Goal: Find specific page/section: Find specific page/section

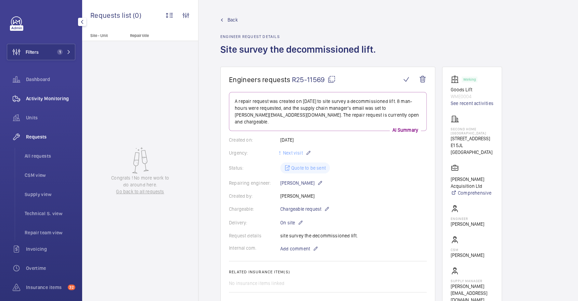
click at [27, 102] on div "Activity Monitoring" at bounding box center [41, 98] width 68 height 16
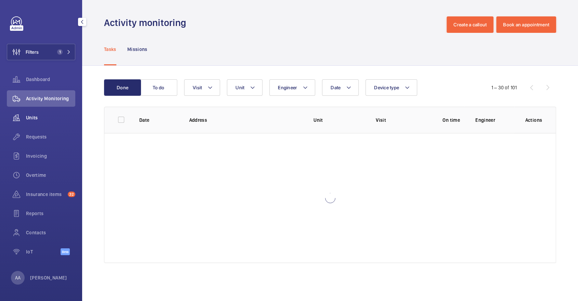
click at [35, 125] on div "Units" at bounding box center [41, 118] width 68 height 16
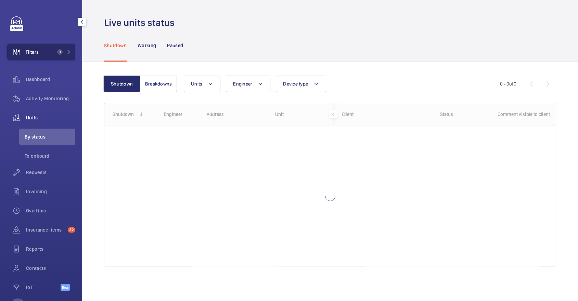
click at [56, 60] on button "Filters 1" at bounding box center [41, 52] width 68 height 16
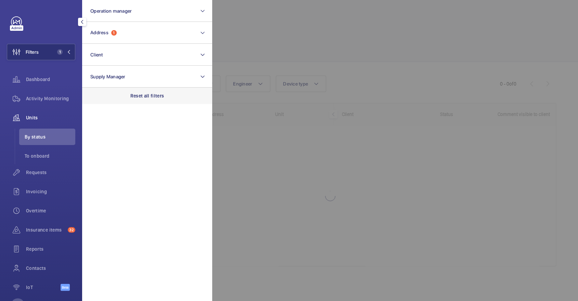
click at [175, 103] on div "Reset all filters" at bounding box center [147, 96] width 130 height 16
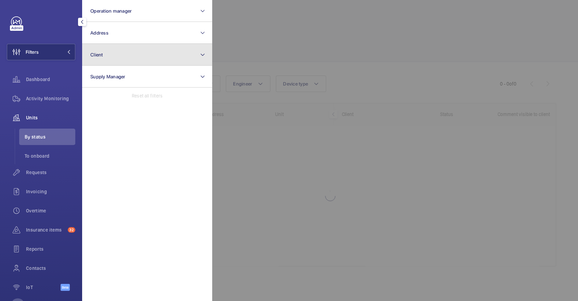
click at [141, 59] on button "Client" at bounding box center [147, 55] width 130 height 22
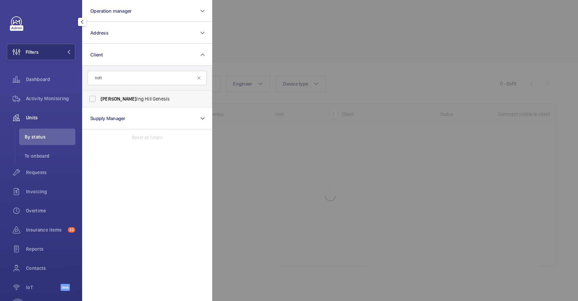
type input "nott"
click at [161, 99] on span "Nott ing Hill Genesis" at bounding box center [148, 99] width 94 height 7
click at [99, 99] on input "Nott ing Hill Genesis" at bounding box center [93, 99] width 14 height 14
checkbox input "true"
click at [332, 40] on div at bounding box center [501, 150] width 578 height 301
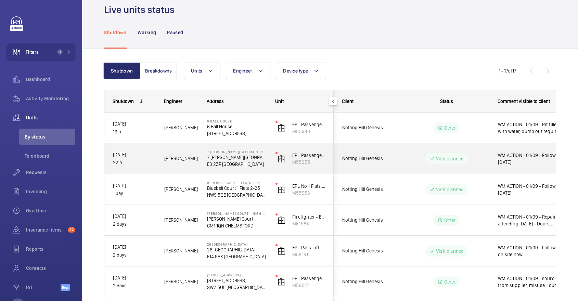
scroll to position [14, 0]
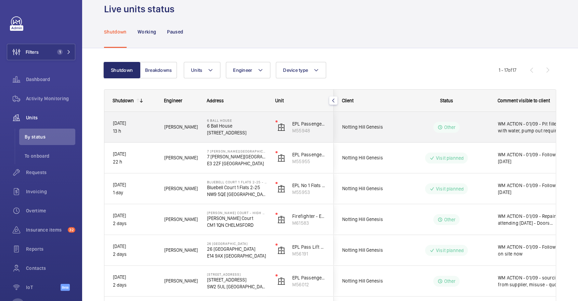
click at [447, 123] on div "Other" at bounding box center [446, 127] width 27 height 11
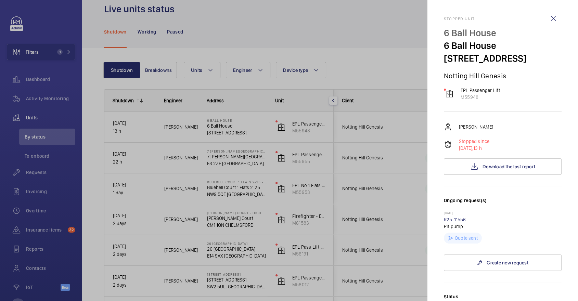
click at [408, 98] on div at bounding box center [289, 150] width 578 height 301
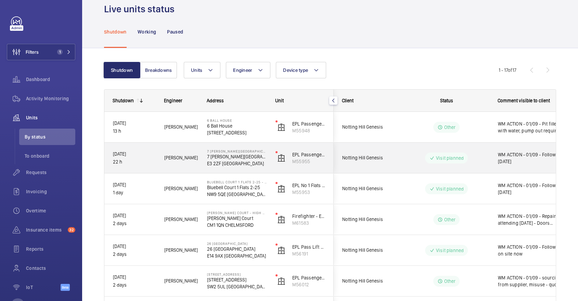
click at [392, 157] on span "Notting Hill Genesis" at bounding box center [368, 158] width 53 height 8
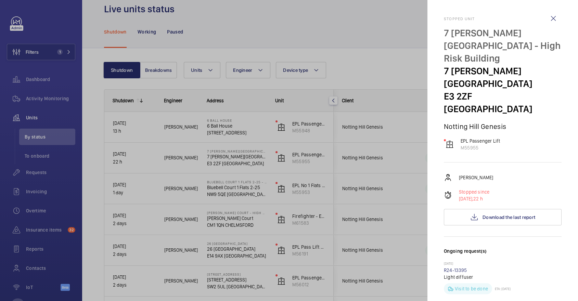
click at [377, 112] on div at bounding box center [289, 150] width 578 height 301
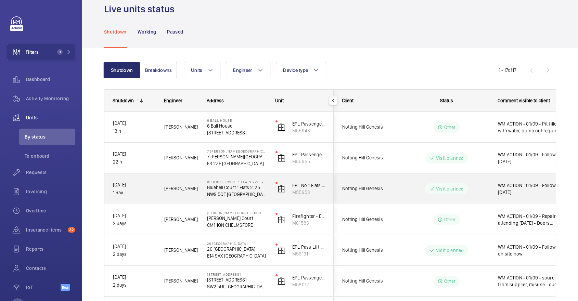
click at [375, 180] on div "Notting Hill Genesis" at bounding box center [364, 189] width 61 height 22
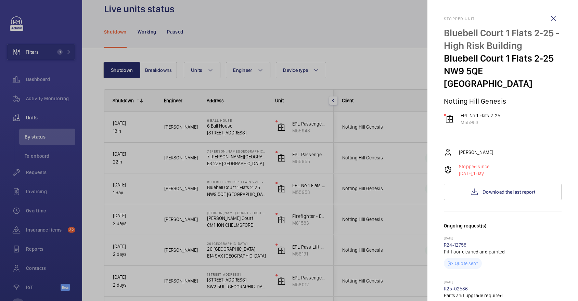
click at [375, 180] on div at bounding box center [289, 150] width 578 height 301
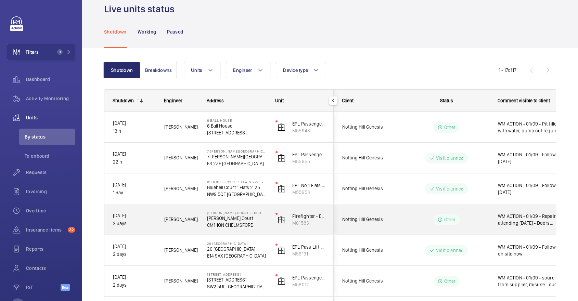
click at [380, 223] on span "Notting Hill Genesis" at bounding box center [368, 220] width 53 height 8
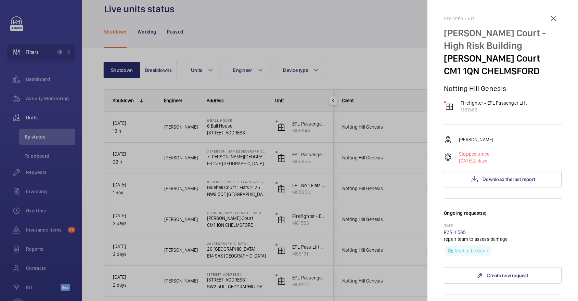
click at [386, 165] on div at bounding box center [289, 150] width 578 height 301
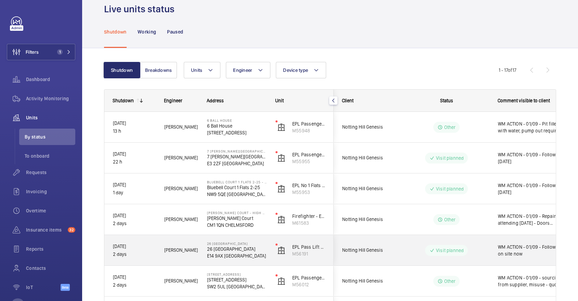
click at [373, 255] on div "Notting Hill Genesis" at bounding box center [364, 251] width 61 height 22
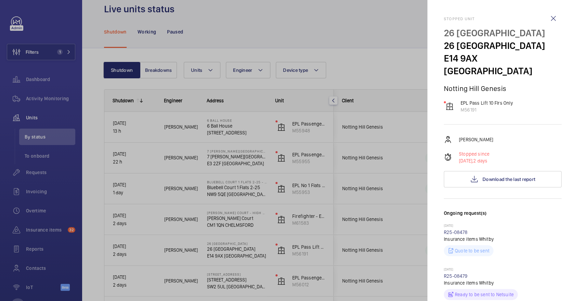
click at [380, 194] on div at bounding box center [289, 150] width 578 height 301
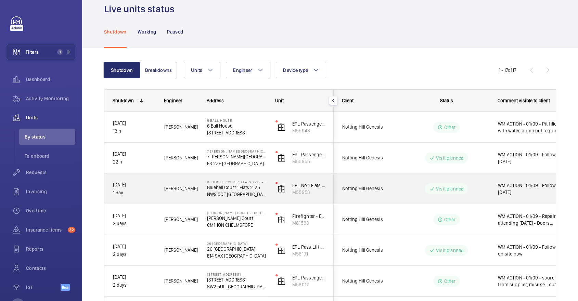
scroll to position [100, 0]
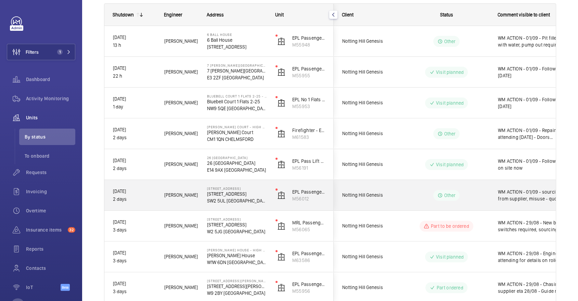
click at [379, 191] on span "Notting Hill Genesis" at bounding box center [368, 195] width 53 height 8
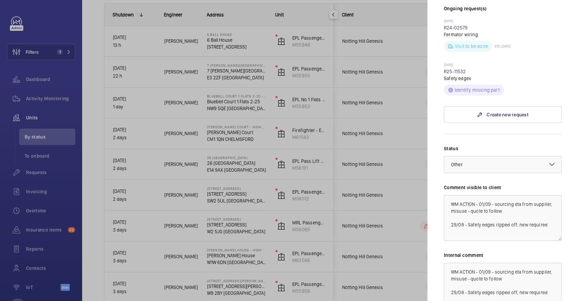
scroll to position [201, 0]
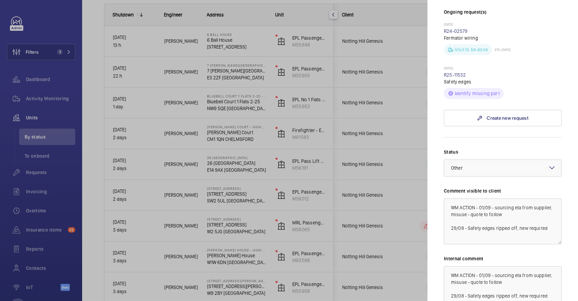
click at [390, 210] on div at bounding box center [289, 150] width 578 height 301
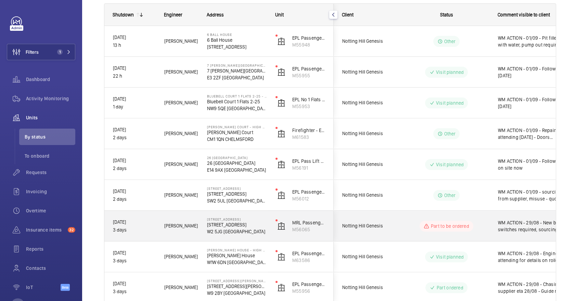
click at [405, 230] on wm-front-pills-cell "Part to be ordered" at bounding box center [446, 226] width 85 height 11
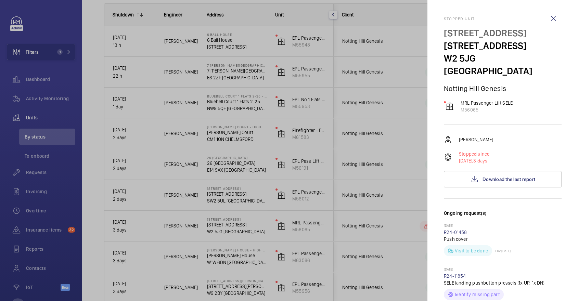
click at [392, 225] on div at bounding box center [289, 150] width 578 height 301
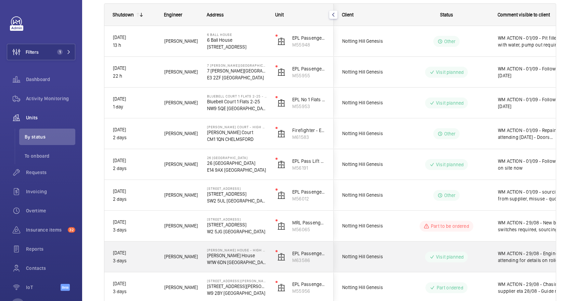
click at [470, 262] on wm-front-pills-cell "Visit planned" at bounding box center [446, 257] width 85 height 11
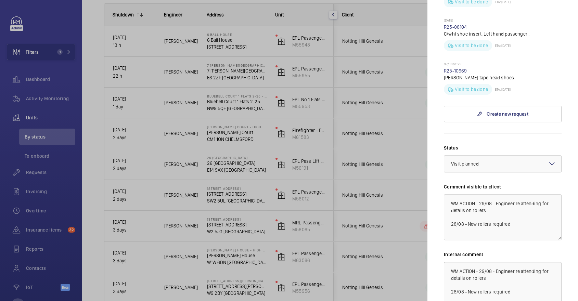
scroll to position [260, 0]
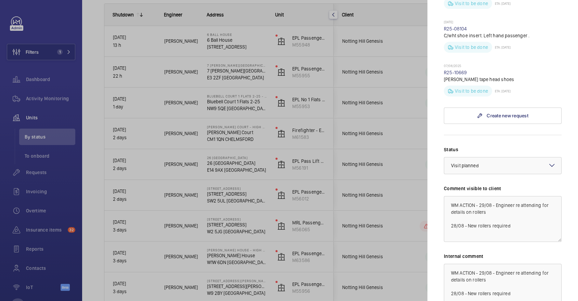
click at [385, 195] on div at bounding box center [289, 150] width 578 height 301
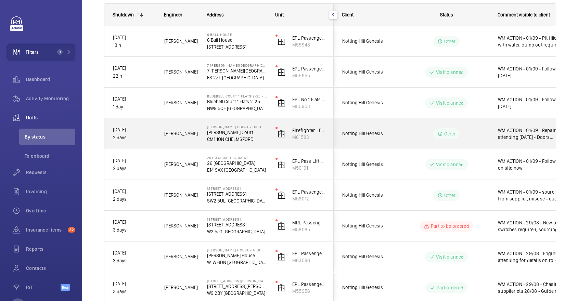
click at [483, 145] on div "Other" at bounding box center [442, 134] width 93 height 25
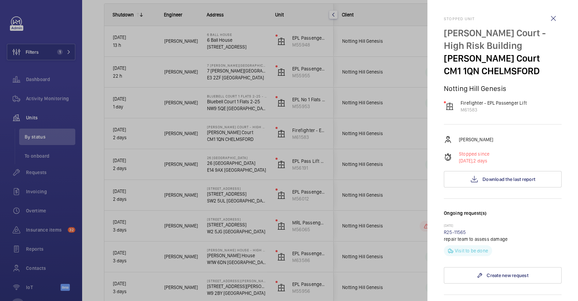
scroll to position [103, 0]
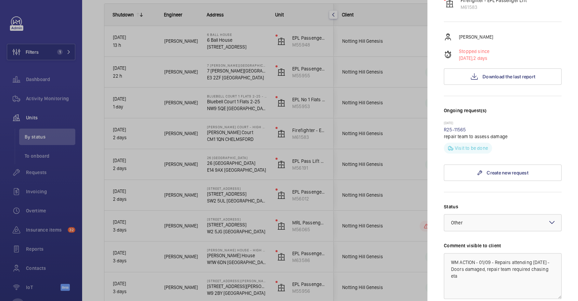
click at [369, 187] on div at bounding box center [289, 150] width 578 height 301
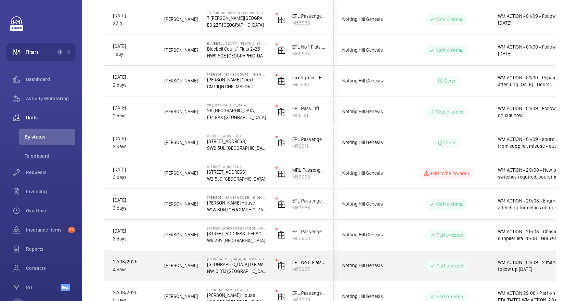
scroll to position [0, 0]
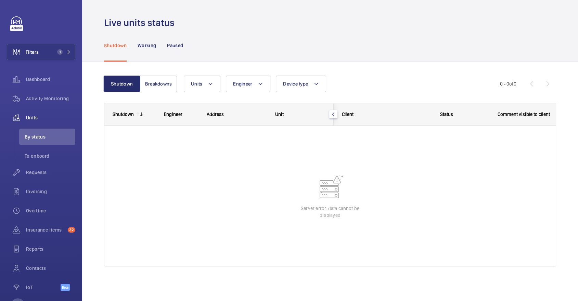
click at [269, 23] on div "Live units status" at bounding box center [330, 22] width 452 height 13
click at [42, 102] on div "Activity Monitoring" at bounding box center [41, 98] width 68 height 16
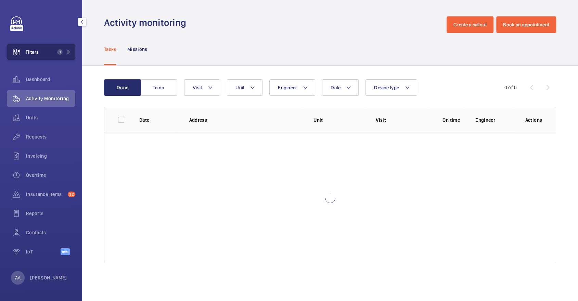
click at [64, 44] on button "Filters 1" at bounding box center [41, 52] width 68 height 16
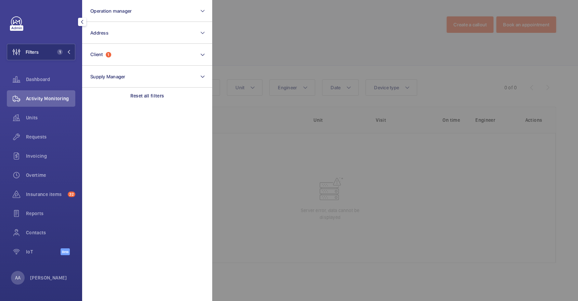
click at [331, 46] on div at bounding box center [501, 150] width 578 height 301
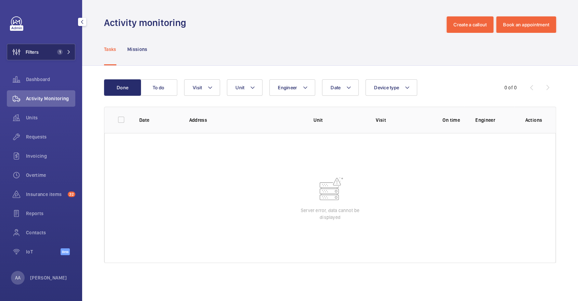
click at [42, 51] on button "Filters 1" at bounding box center [41, 52] width 68 height 16
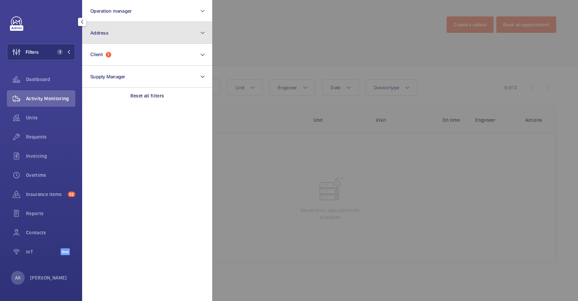
click at [114, 33] on button "Address" at bounding box center [147, 33] width 130 height 22
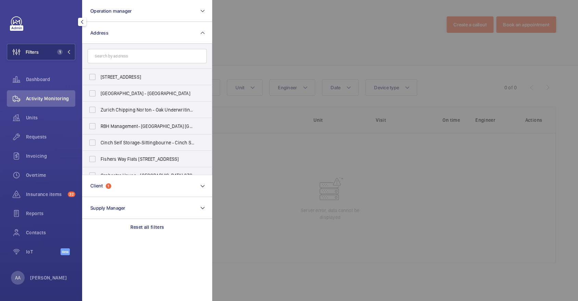
click at [334, 53] on div at bounding box center [501, 150] width 578 height 301
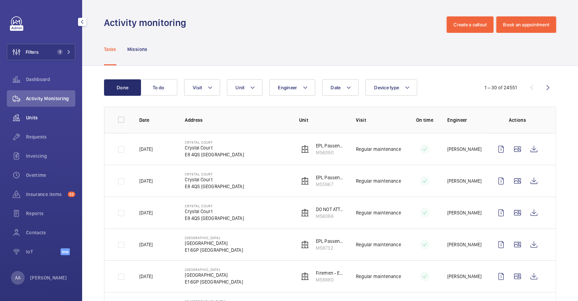
click at [34, 119] on span "Units" at bounding box center [50, 117] width 49 height 7
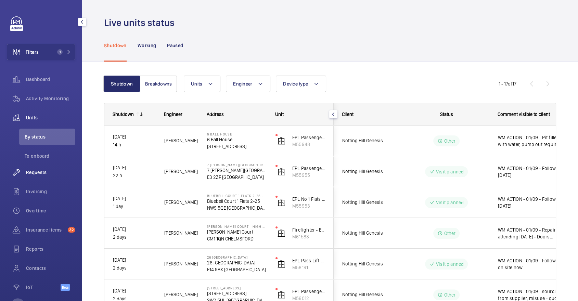
click at [42, 167] on div "Requests" at bounding box center [41, 172] width 68 height 16
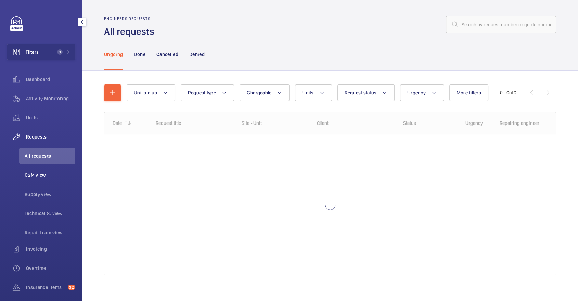
click at [45, 176] on span "CSM view" at bounding box center [50, 175] width 51 height 7
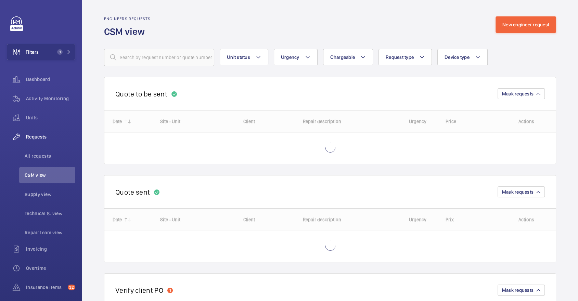
click at [272, 32] on div "Engineers requests CSM view New engineer request" at bounding box center [330, 27] width 452 height 22
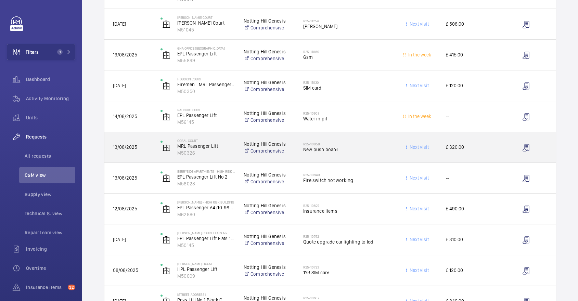
scroll to position [313, 0]
